Goal: Find specific page/section: Find specific page/section

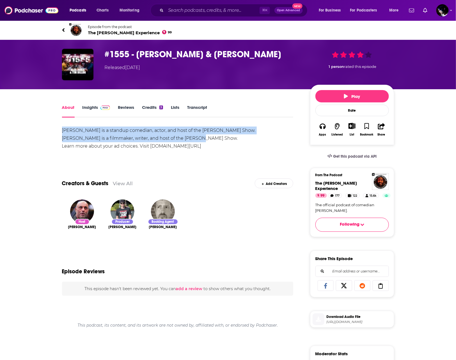
click at [102, 32] on span "The Joe Rogan Experience 99" at bounding box center [130, 32] width 84 height 5
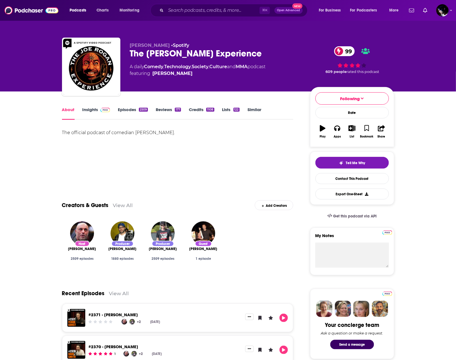
click at [123, 109] on link "Episodes 2509" at bounding box center [133, 113] width 30 height 13
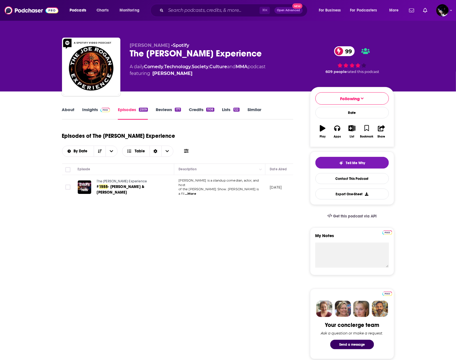
click at [190, 146] on div "By Date Table" at bounding box center [126, 151] width 128 height 11
click at [189, 149] on icon at bounding box center [186, 151] width 4 height 4
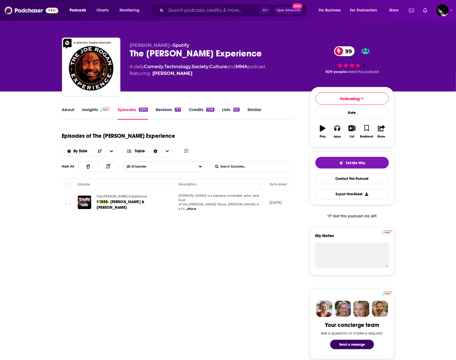
click at [269, 162] on input "List Search Input" at bounding box center [240, 167] width 59 height 10
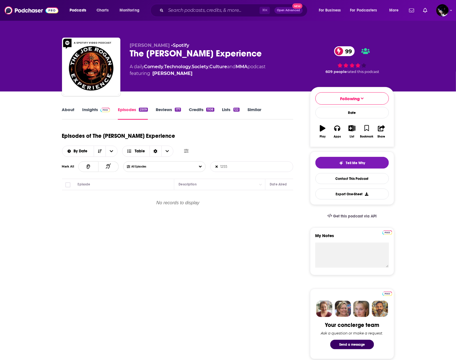
type input "1255"
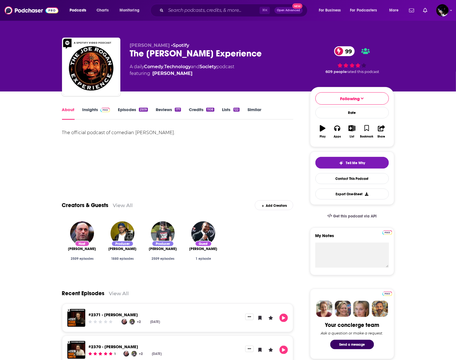
click at [131, 109] on link "Episodes 2509" at bounding box center [133, 113] width 30 height 13
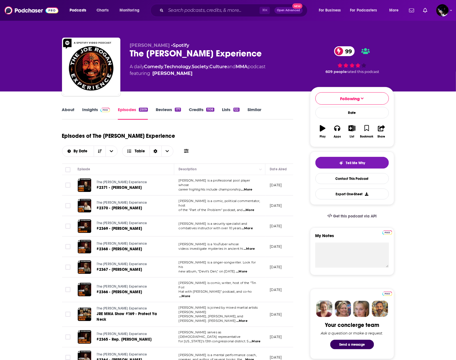
click at [189, 149] on icon at bounding box center [186, 151] width 4 height 4
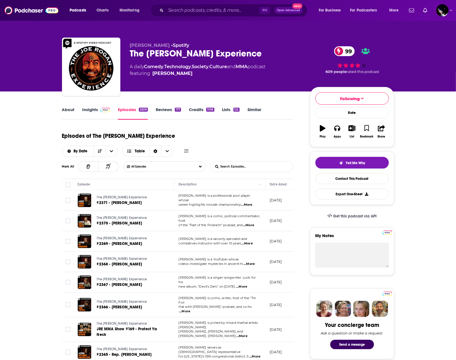
click at [243, 162] on input "List Search Input" at bounding box center [240, 167] width 59 height 10
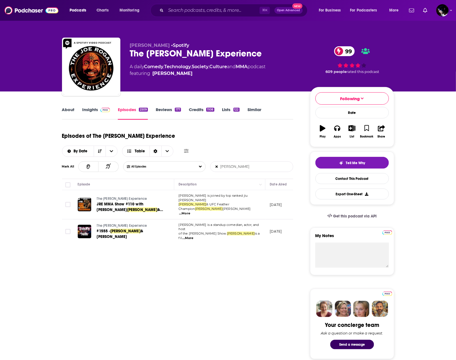
scroll to position [61, 0]
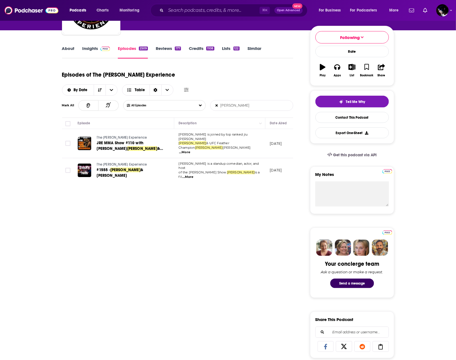
type input "[PERSON_NAME]"
